Goal: Information Seeking & Learning: Learn about a topic

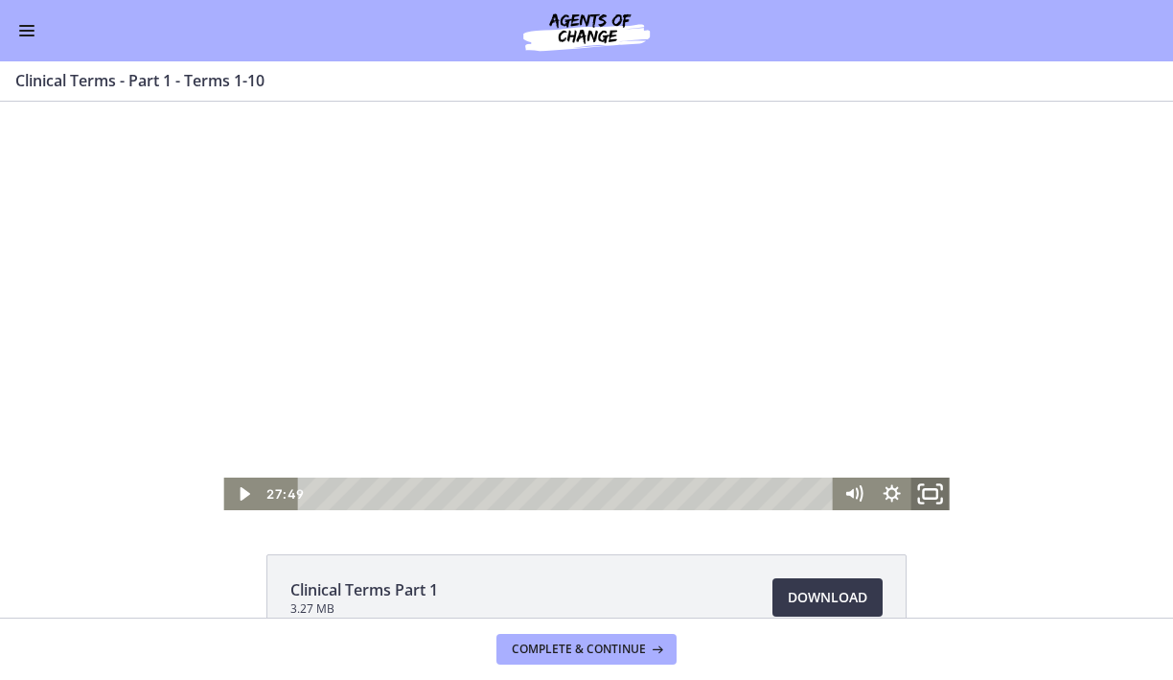
click at [908, 492] on icon "Fullscreen" at bounding box center [931, 494] width 46 height 39
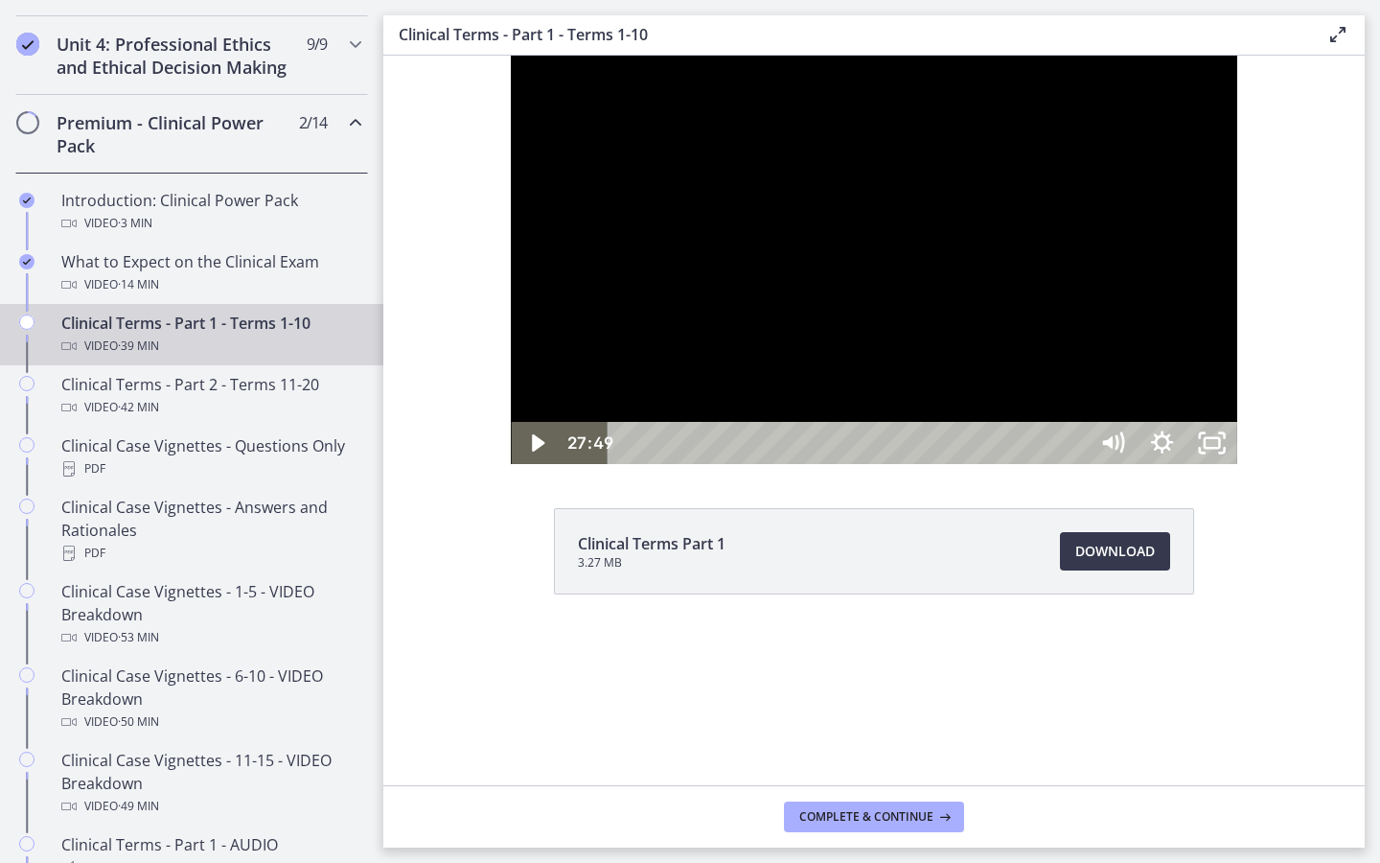
scroll to position [899, 0]
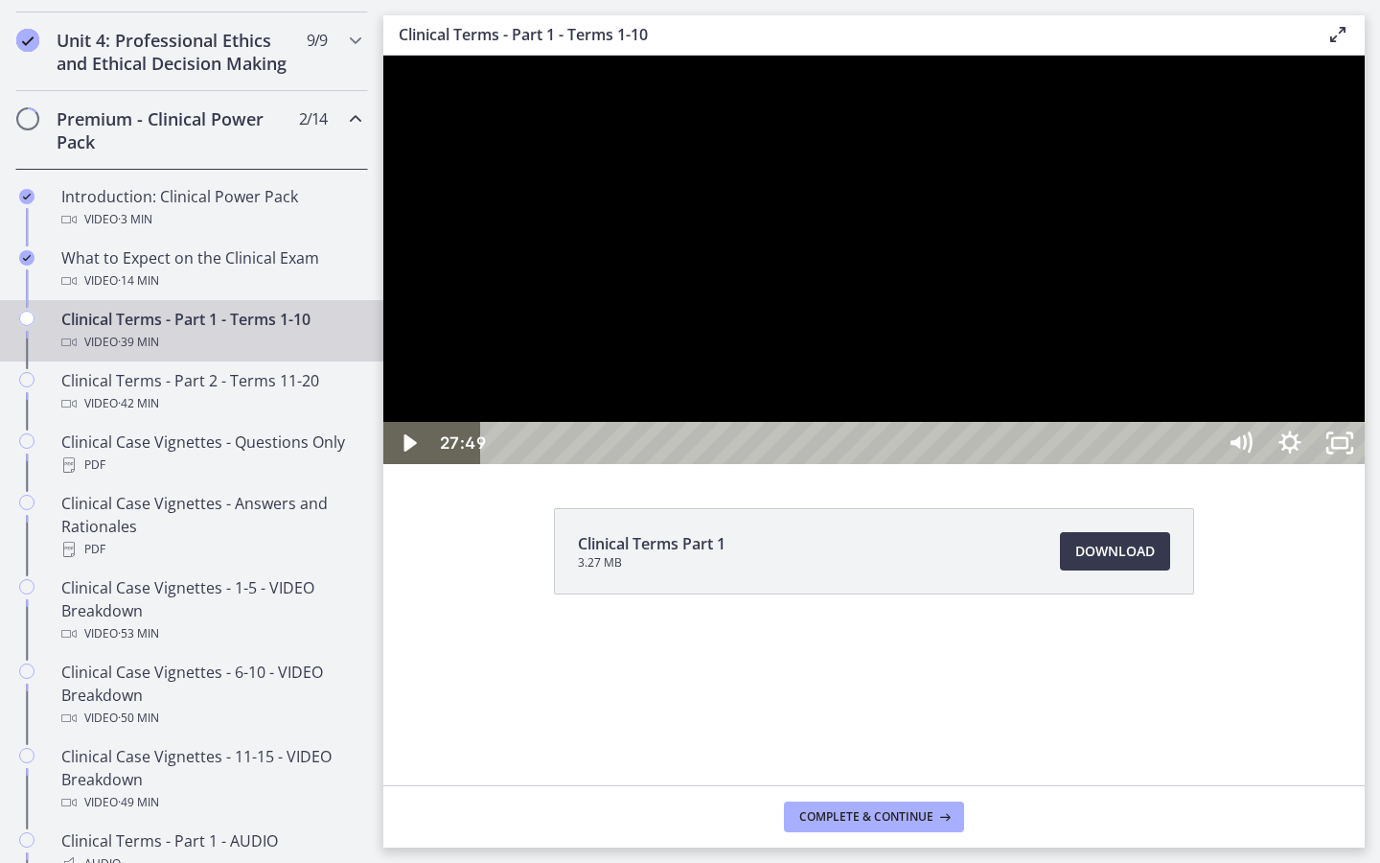
click at [1172, 464] on div at bounding box center [874, 260] width 982 height 408
click at [883, 464] on div at bounding box center [874, 260] width 982 height 408
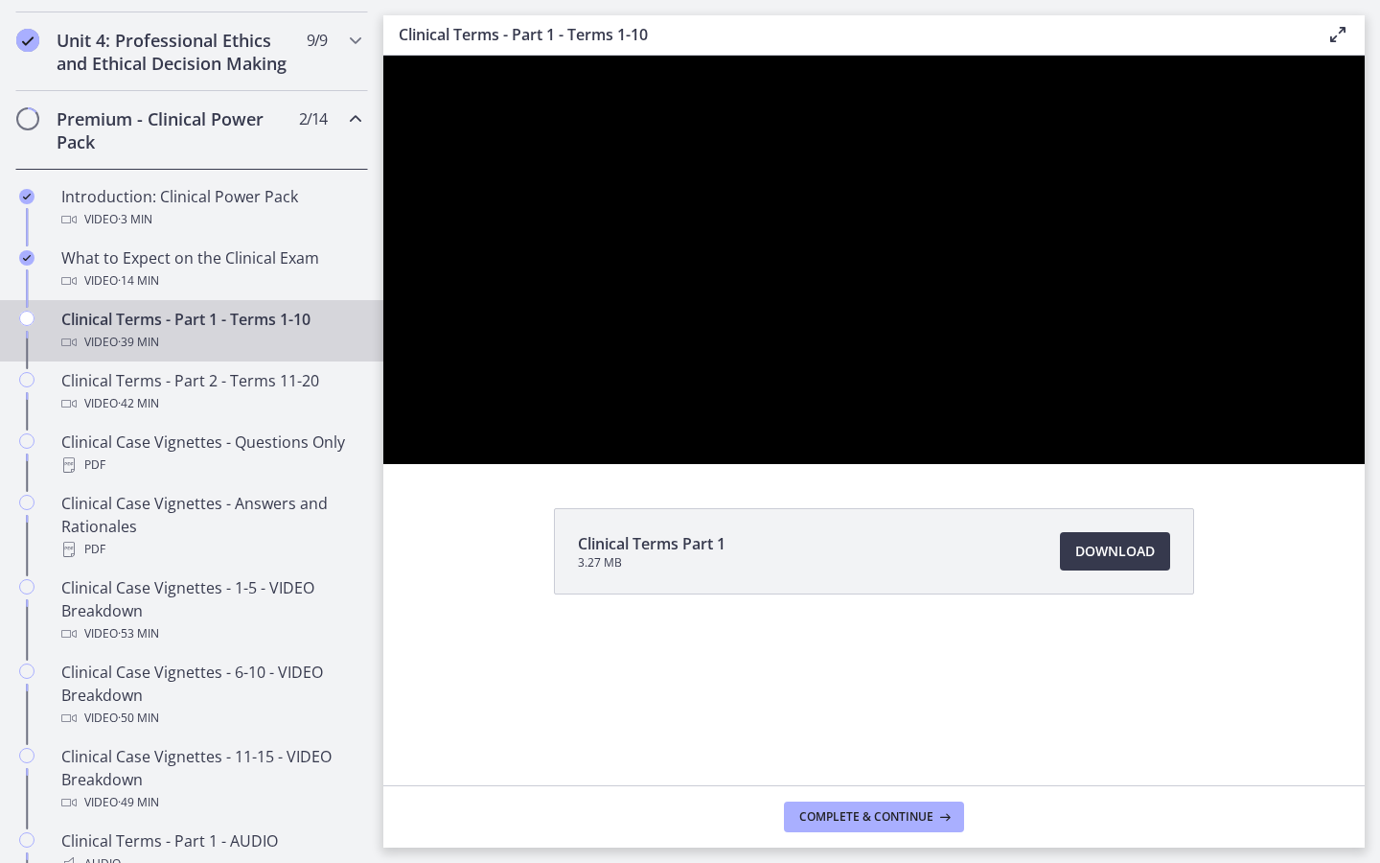
click at [383, 56] on button "Play Video: ccjl4v0pjrbhd9mqlfo0.mp4" at bounding box center [383, 56] width 1 height 1
click at [1172, 464] on div at bounding box center [874, 260] width 982 height 408
click at [383, 56] on button "Play Video: ccjl4v0pjrbhd9mqlfo0.mp4" at bounding box center [383, 56] width 1 height 1
click at [383, 56] on button "Pause: ccjl4v0pjrbhd9mqlfo0.mp4" at bounding box center [383, 56] width 1 height 1
click at [383, 56] on button "Play Video: ccjl4v0pjrbhd9mqlfo0.mp4" at bounding box center [383, 56] width 1 height 1
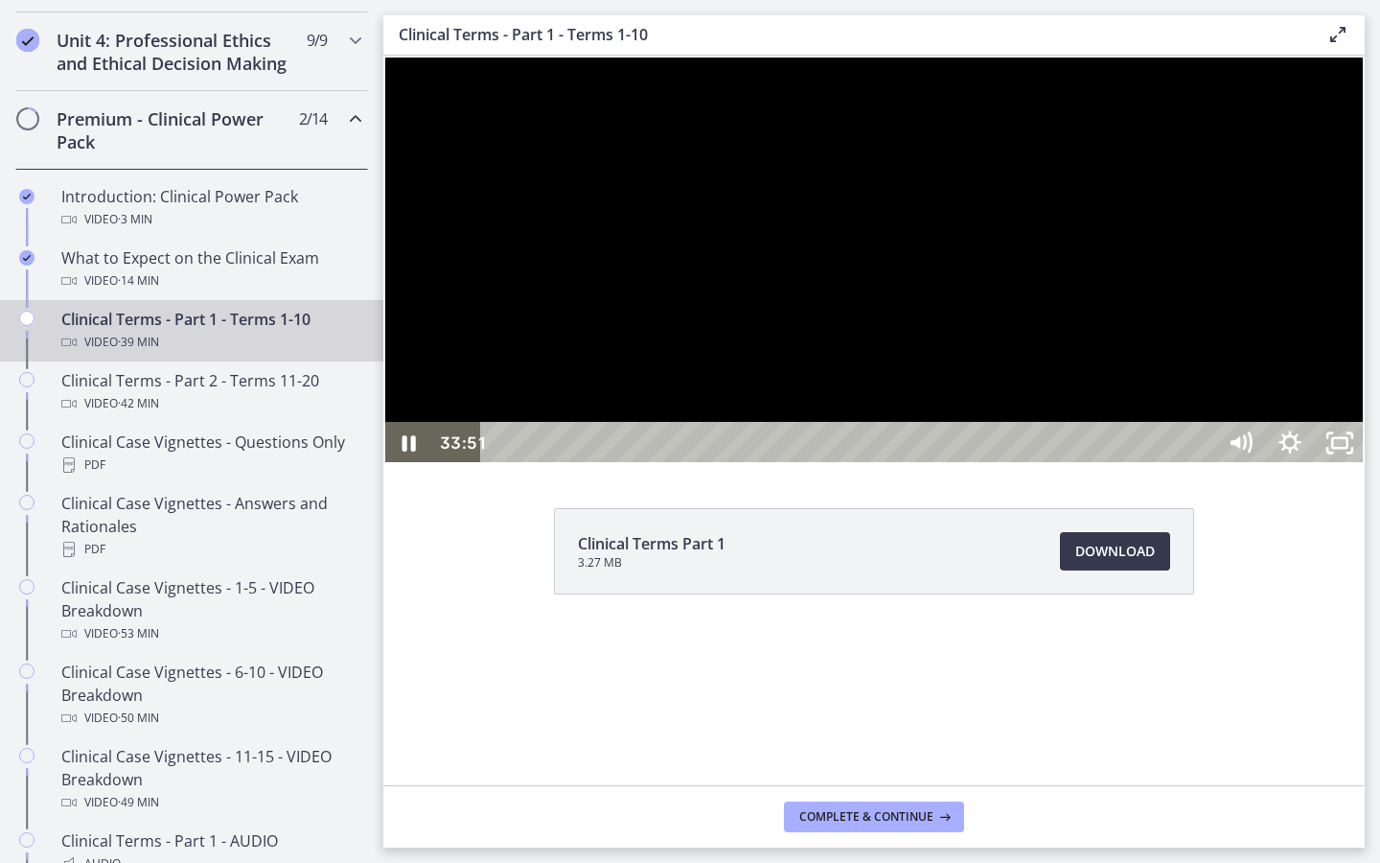
click at [962, 448] on div at bounding box center [874, 260] width 982 height 408
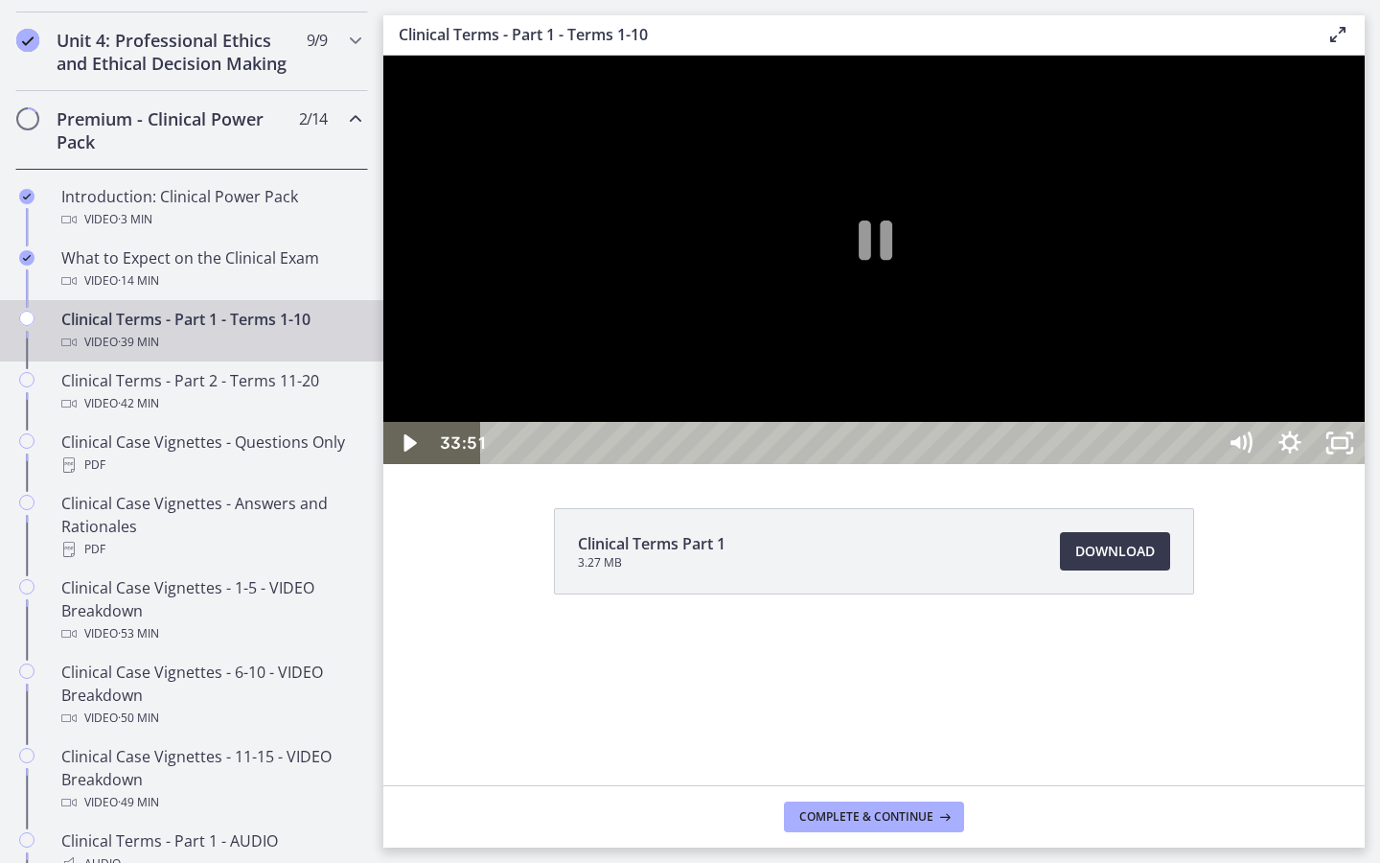
click at [962, 448] on div at bounding box center [874, 260] width 982 height 408
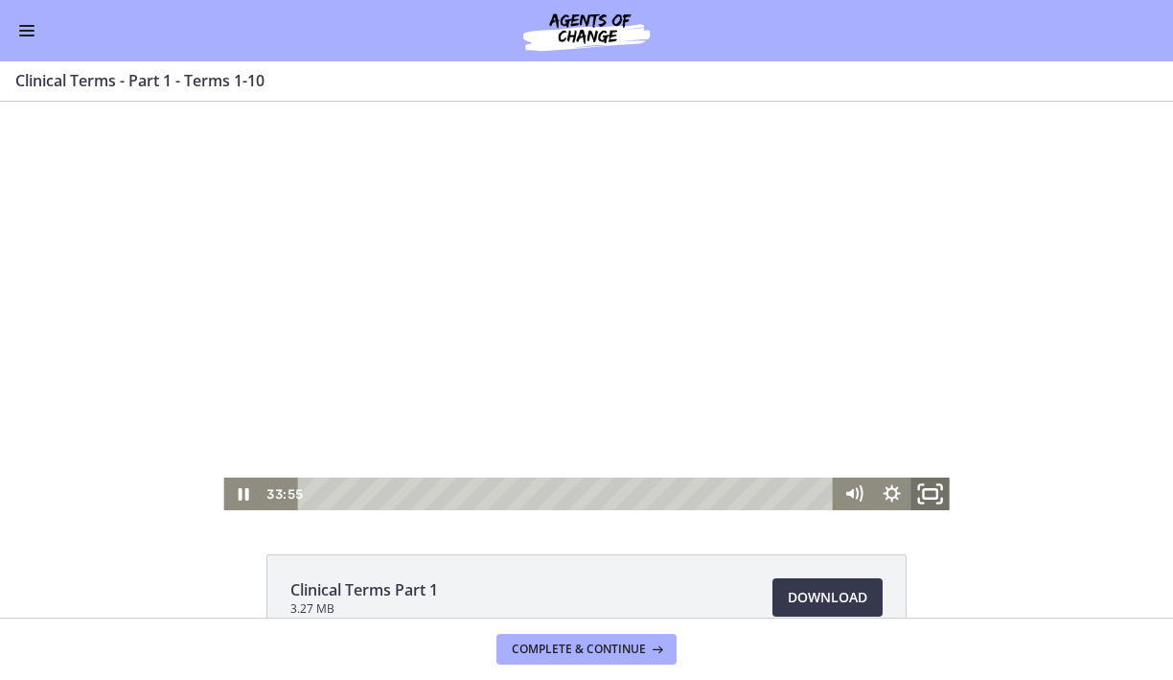
click at [925, 496] on icon "Fullscreen" at bounding box center [931, 494] width 46 height 39
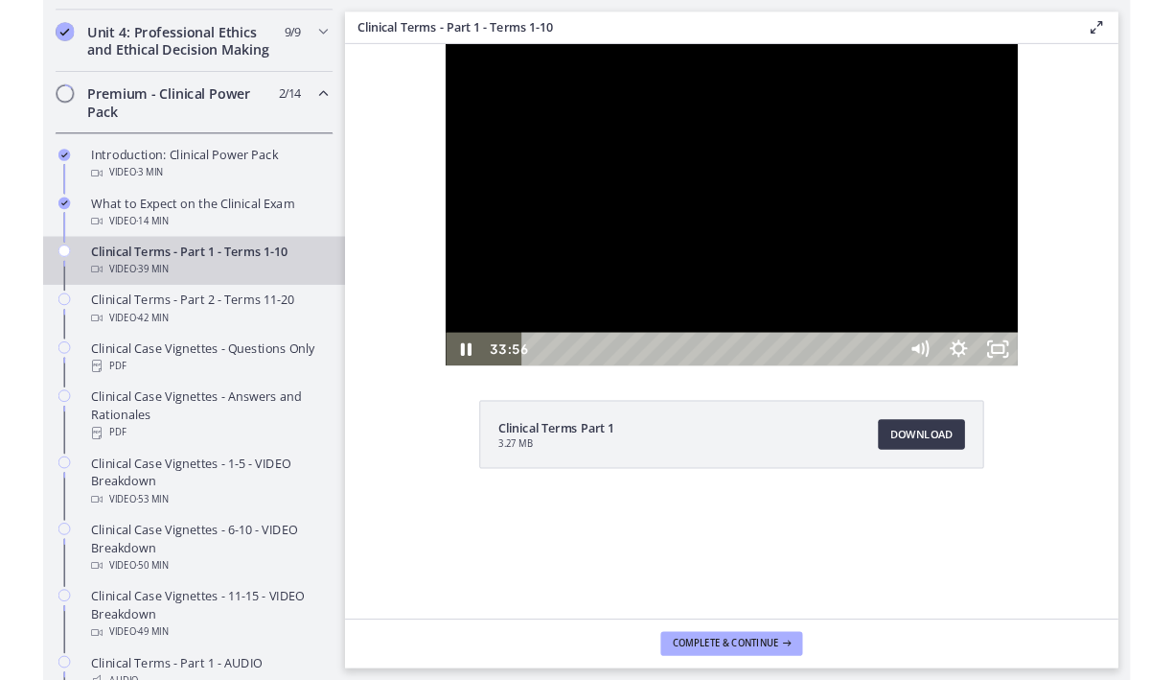
scroll to position [901, 0]
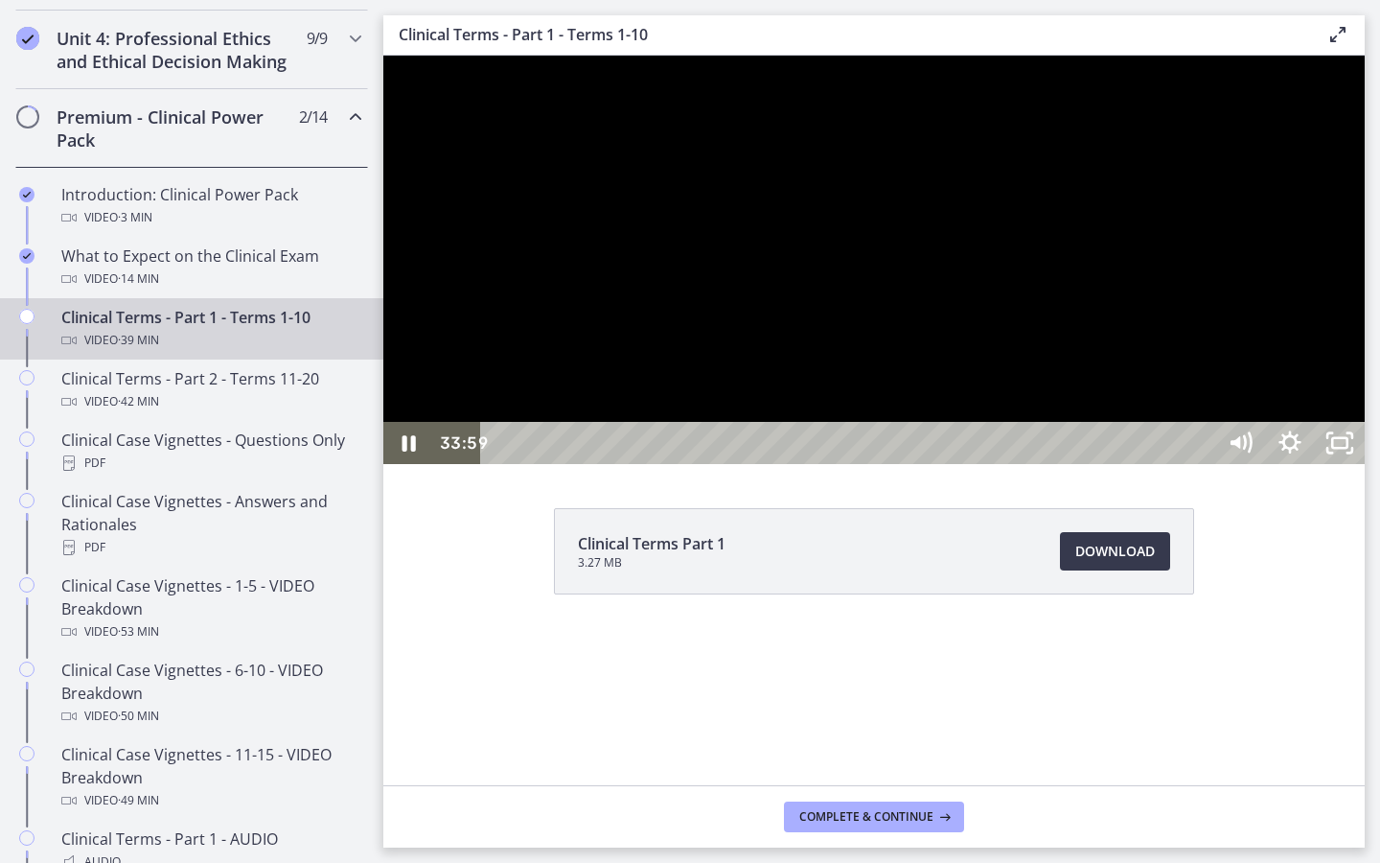
click at [1092, 464] on div at bounding box center [874, 260] width 982 height 408
click at [1061, 464] on div at bounding box center [874, 260] width 982 height 408
click at [1172, 411] on div at bounding box center [874, 260] width 982 height 408
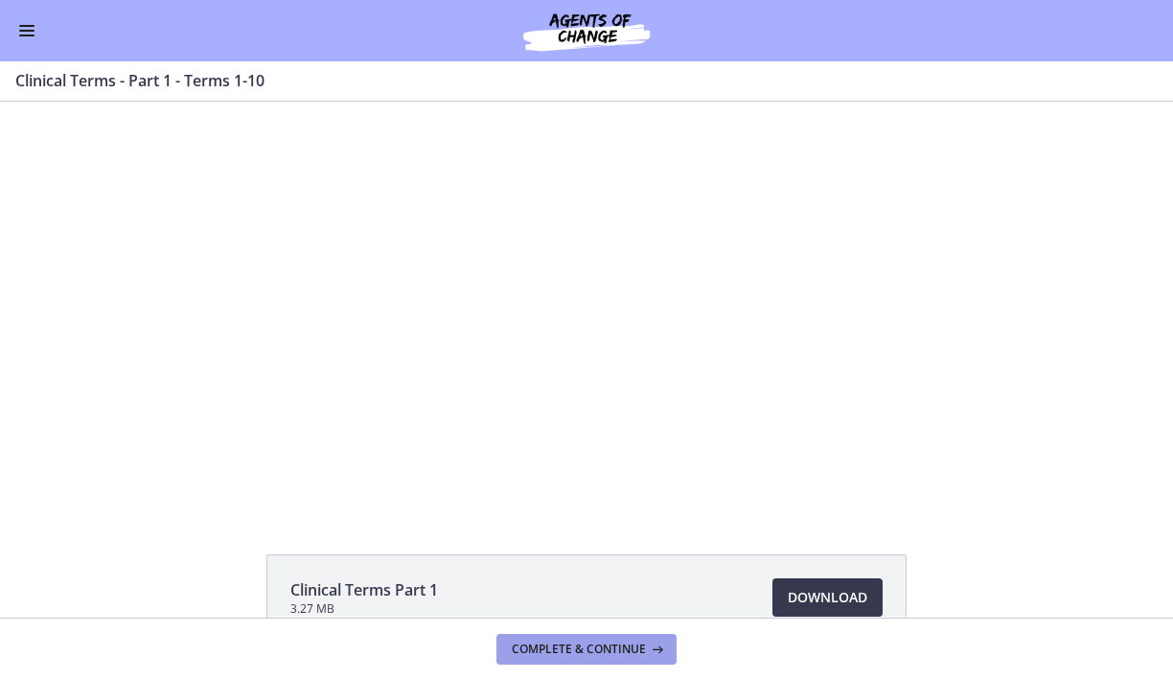
click at [618, 642] on span "Complete & continue" at bounding box center [579, 648] width 134 height 15
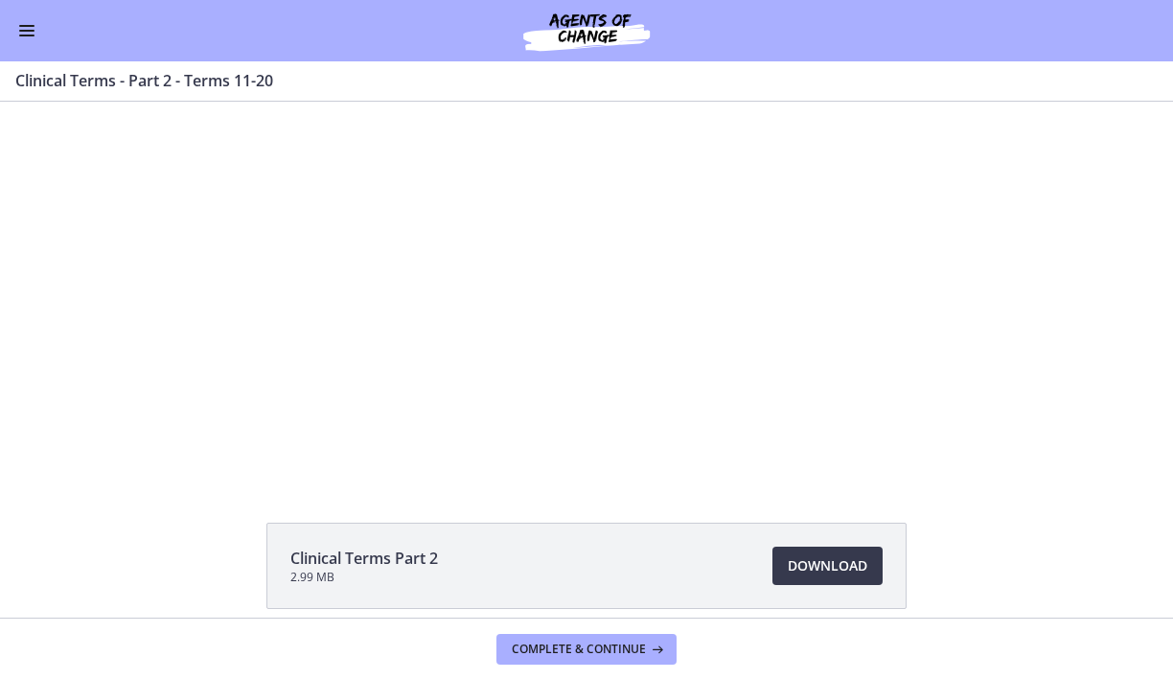
scroll to position [55, 0]
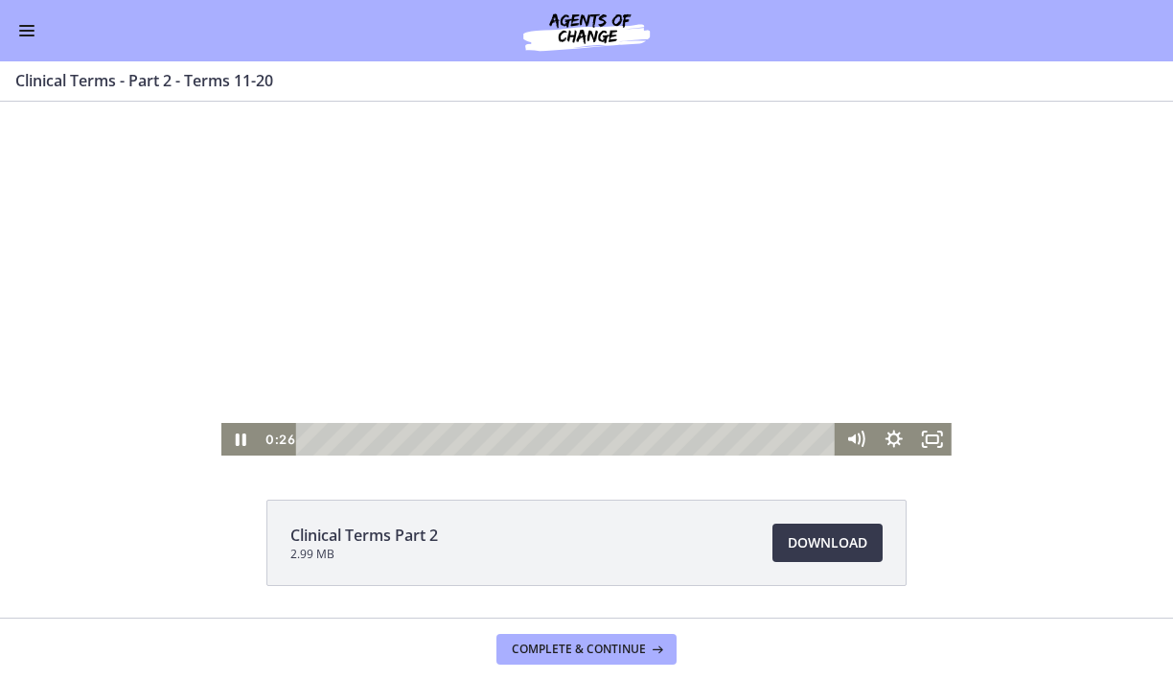
click at [499, 295] on div at bounding box center [586, 251] width 731 height 408
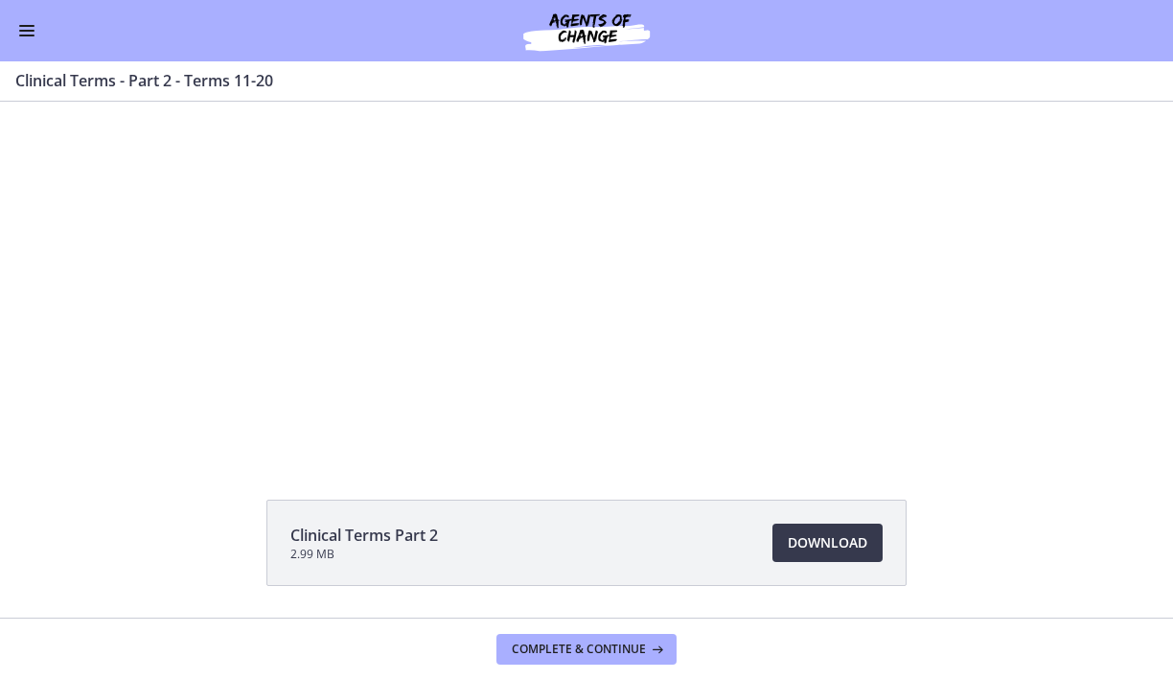
click at [28, 18] on div "Go to Dashboard" at bounding box center [586, 30] width 1173 height 61
click at [33, 61] on div "Clinical Terms - Part 2 - Terms 11-20 Enable fullscreen" at bounding box center [586, 81] width 1173 height 40
click at [29, 31] on span "Enable menu" at bounding box center [26, 31] width 15 height 2
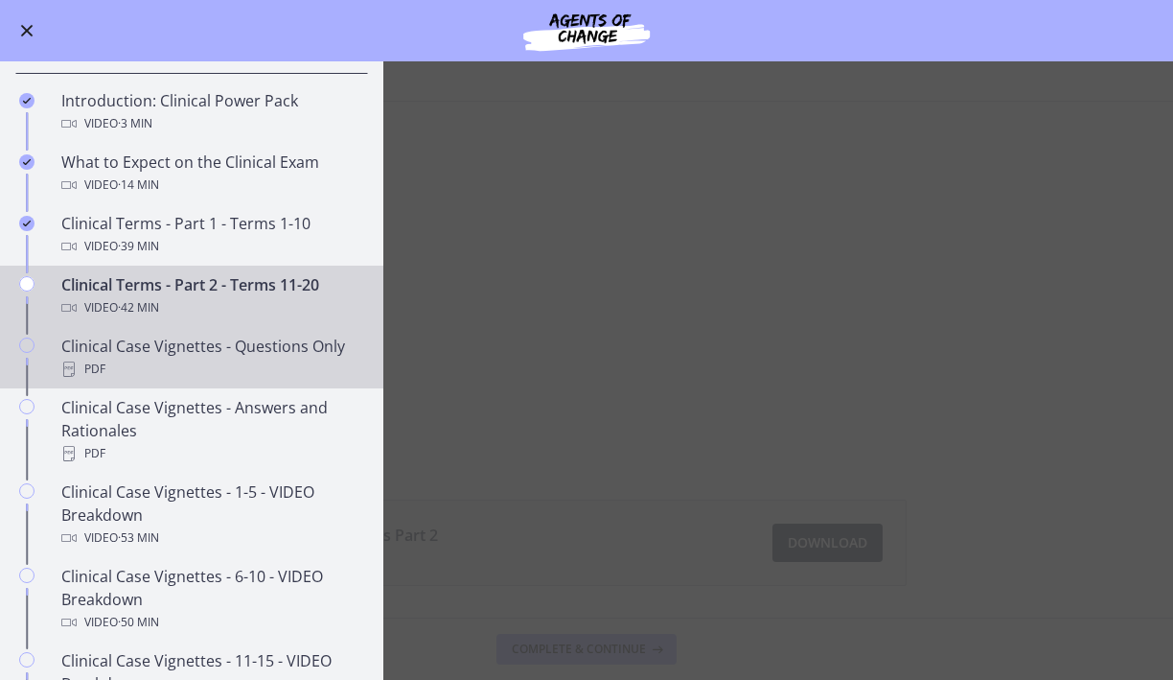
scroll to position [913, 0]
click at [257, 370] on div "Clinical Case Vignettes - Questions Only PDF" at bounding box center [210, 356] width 299 height 46
